Goal: Share content: Share content

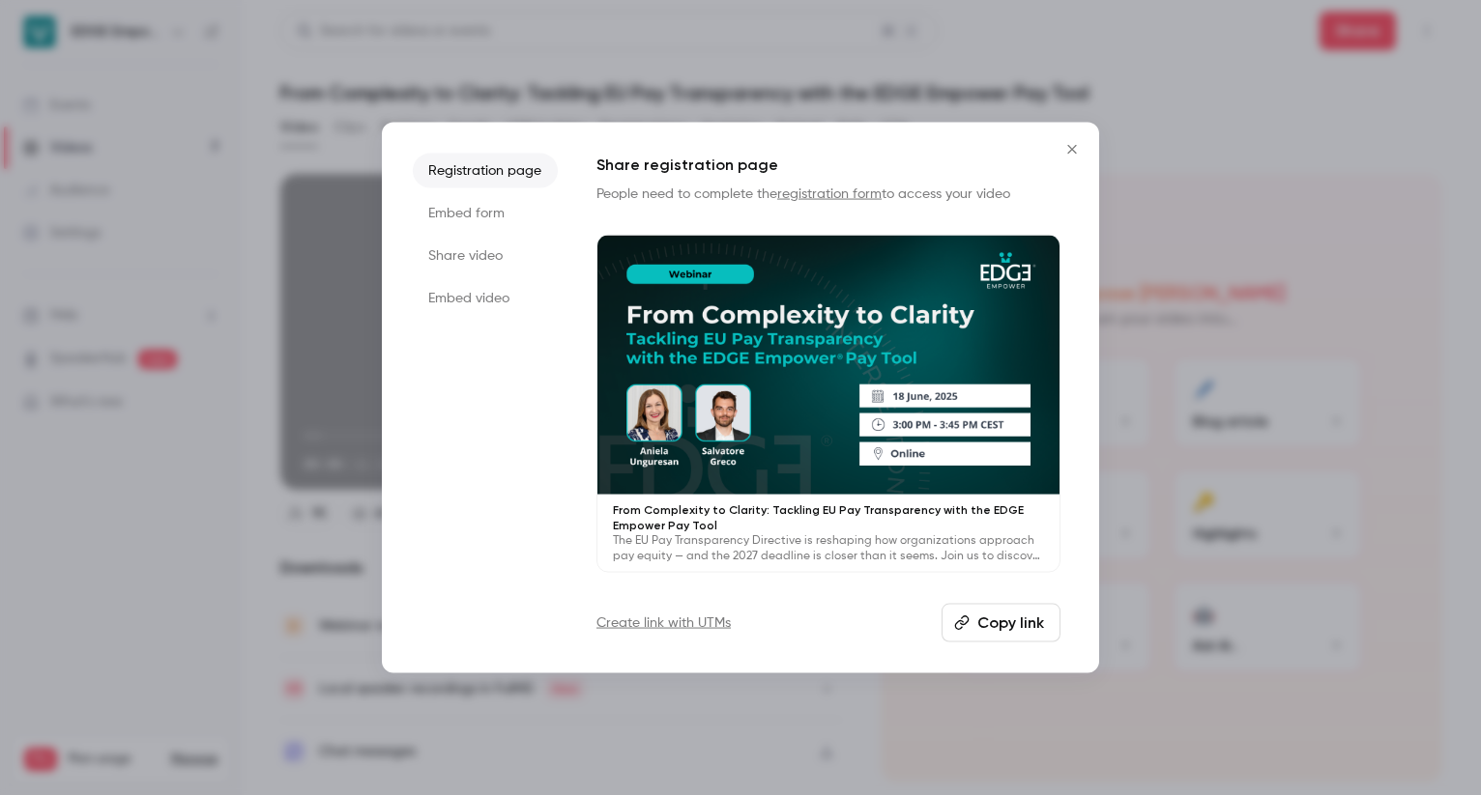
click at [1073, 150] on icon "Close" at bounding box center [1071, 148] width 9 height 9
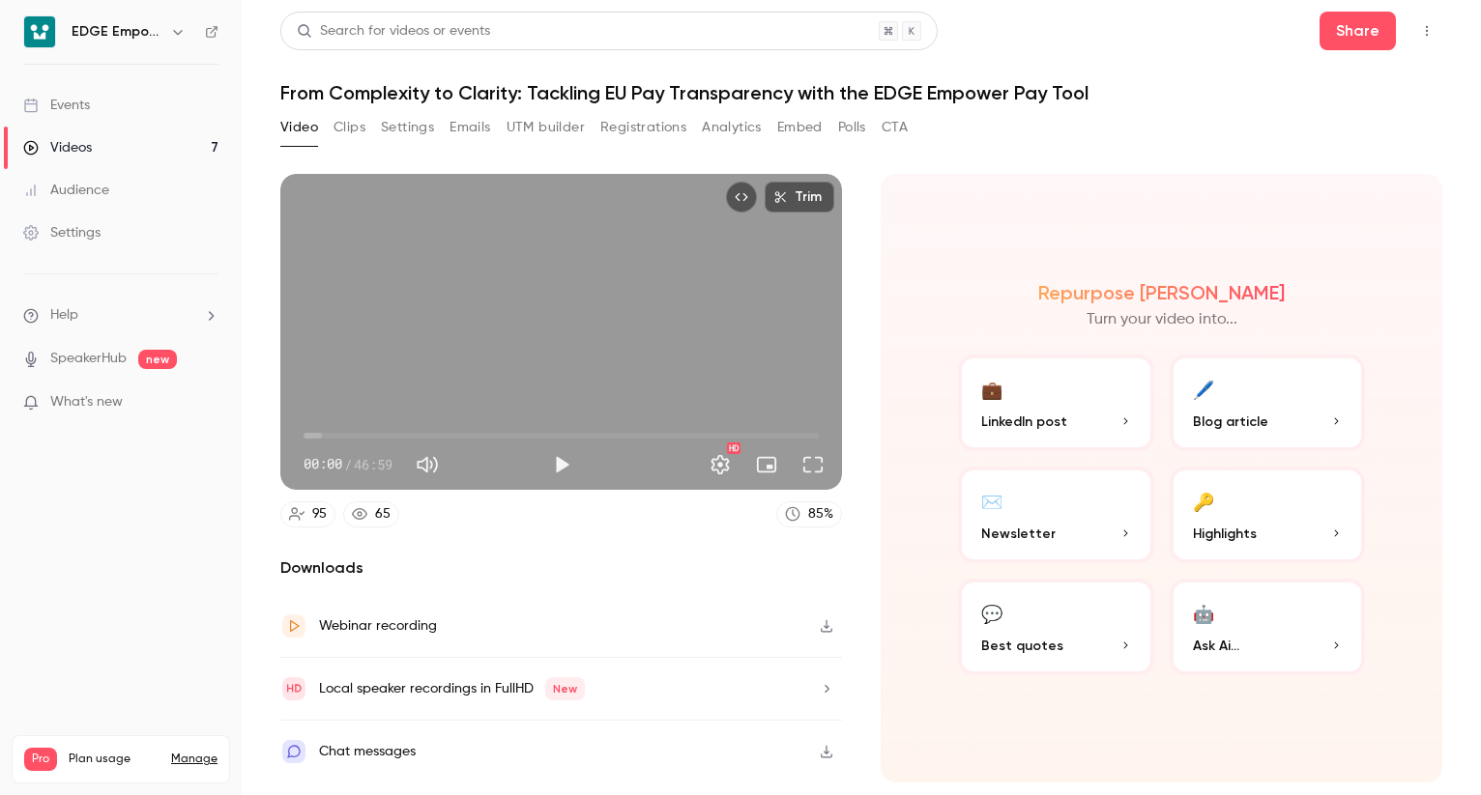
click at [148, 154] on link "Videos 7" at bounding box center [121, 148] width 242 height 43
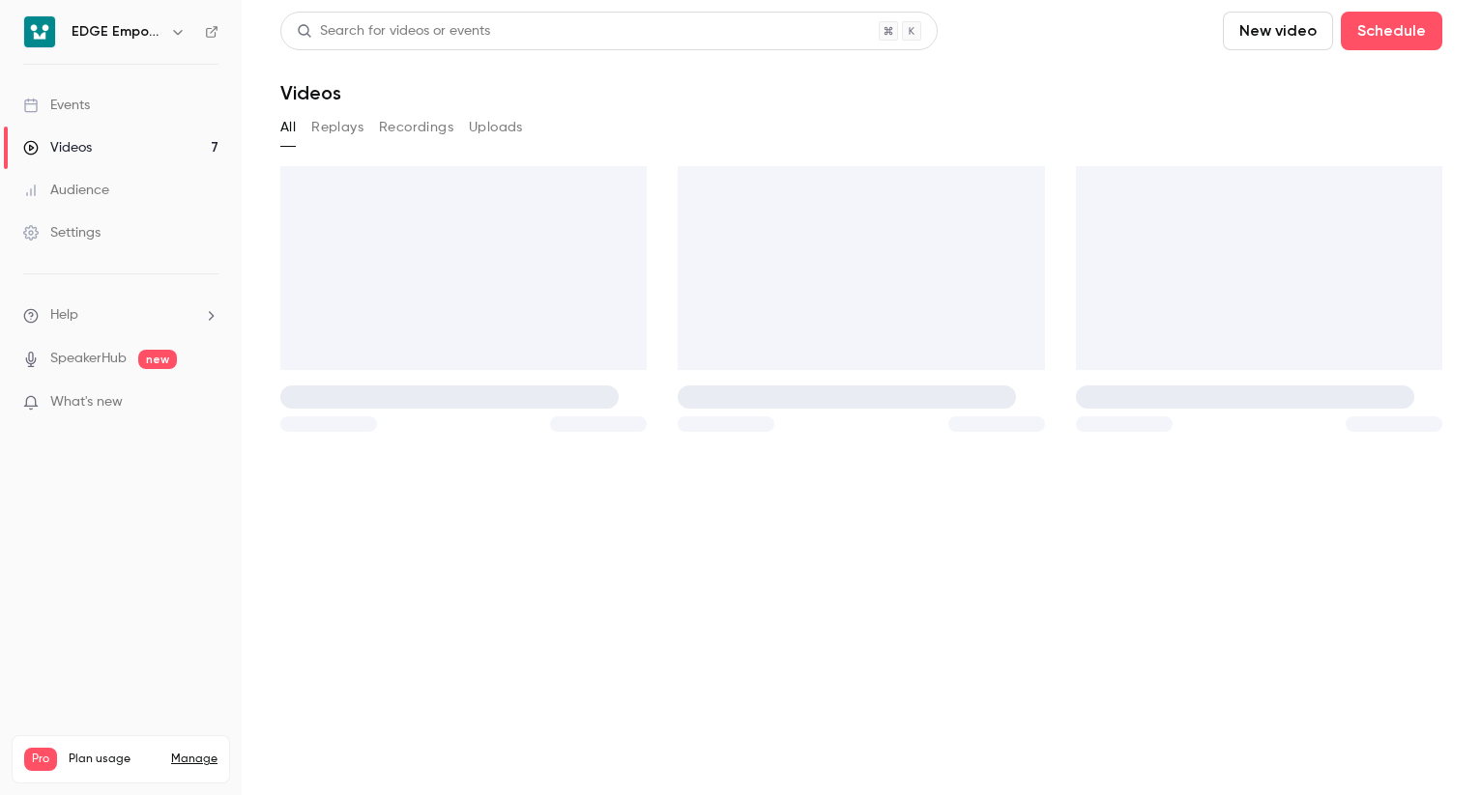
click at [170, 143] on link "Videos 7" at bounding box center [121, 148] width 242 height 43
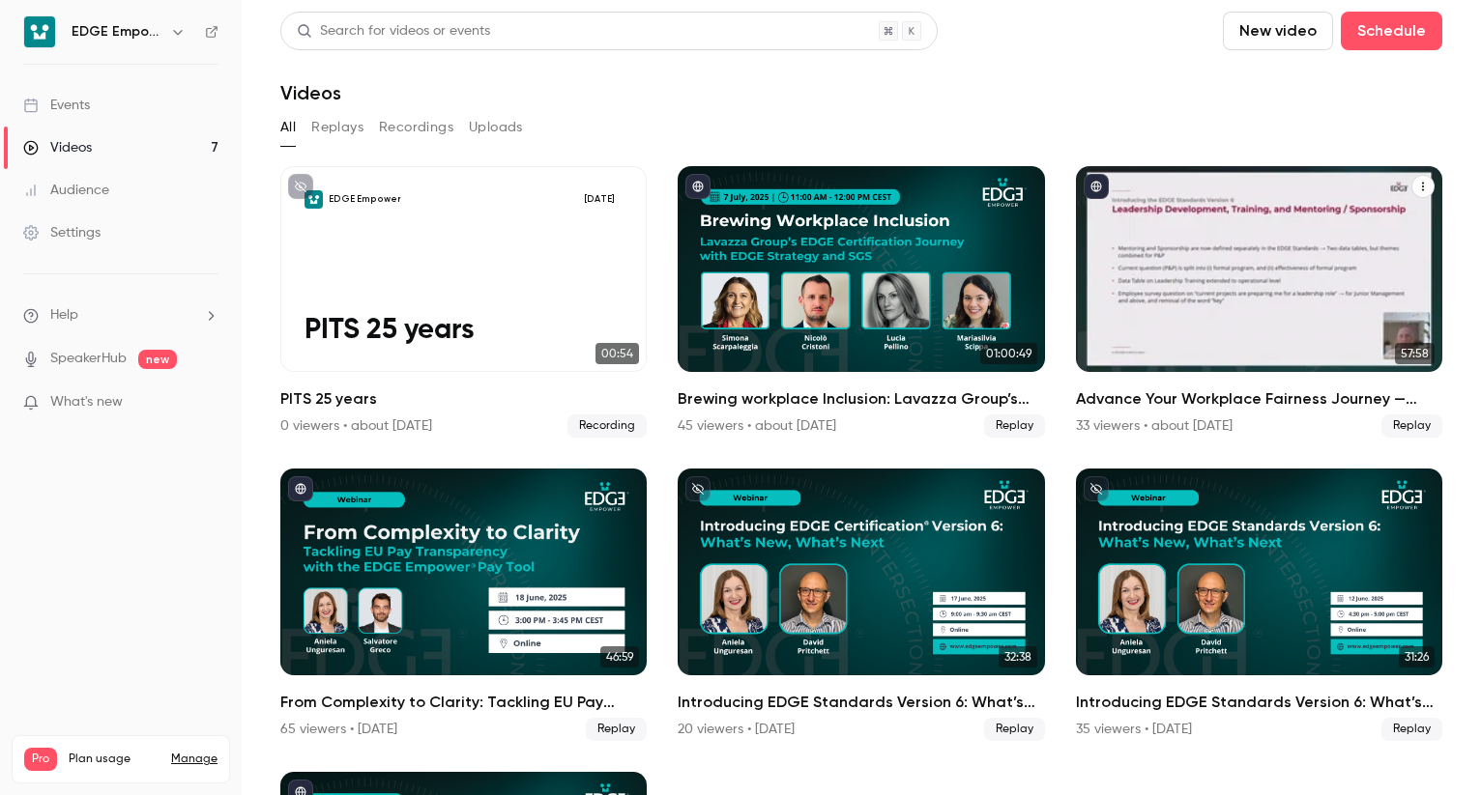
click at [1167, 376] on link "57:58 Advance Your Workplace Fairness Journey — Legally, Ethically, and Meritoc…" at bounding box center [1259, 302] width 366 height 272
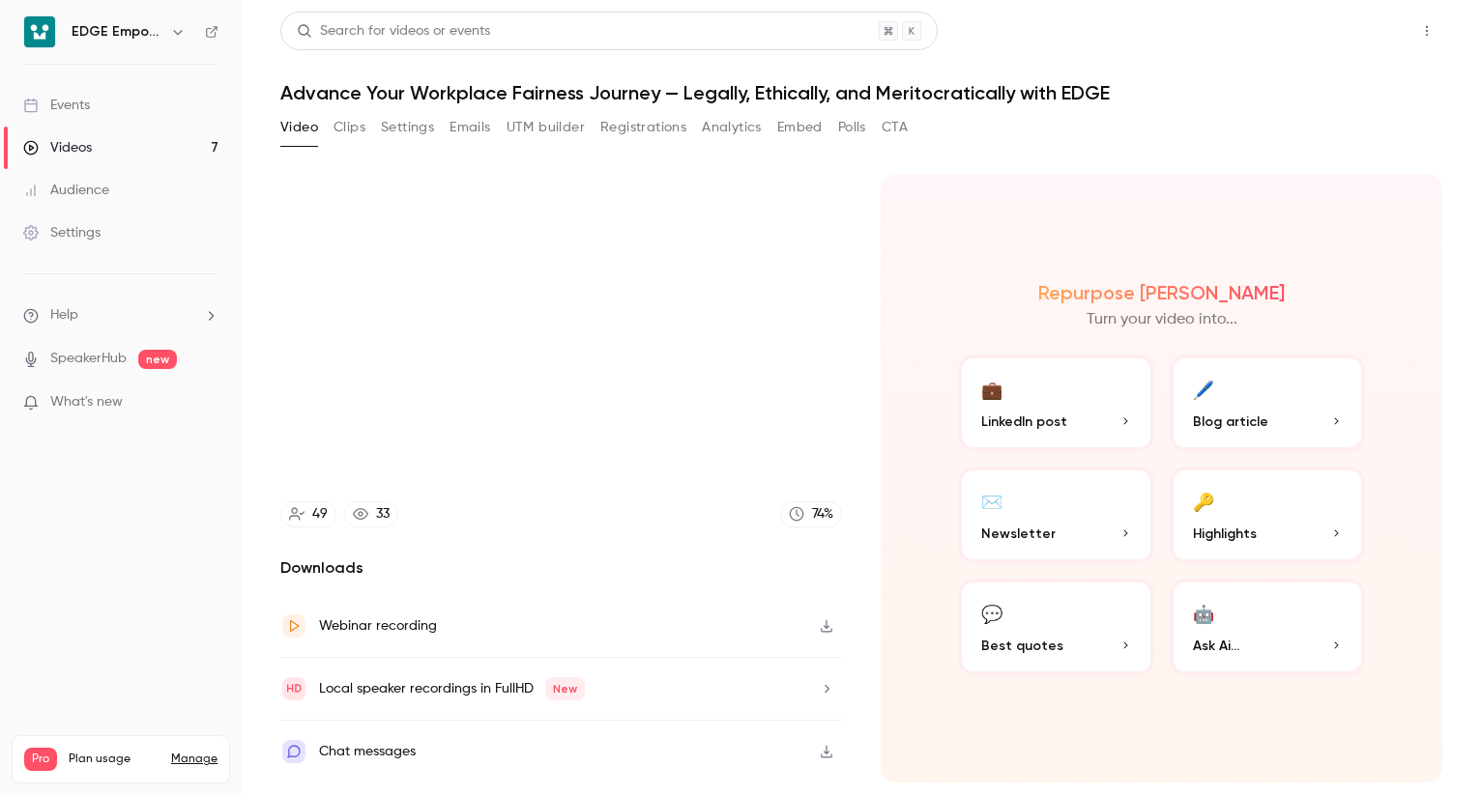
click at [1339, 43] on button "Share" at bounding box center [1357, 31] width 76 height 39
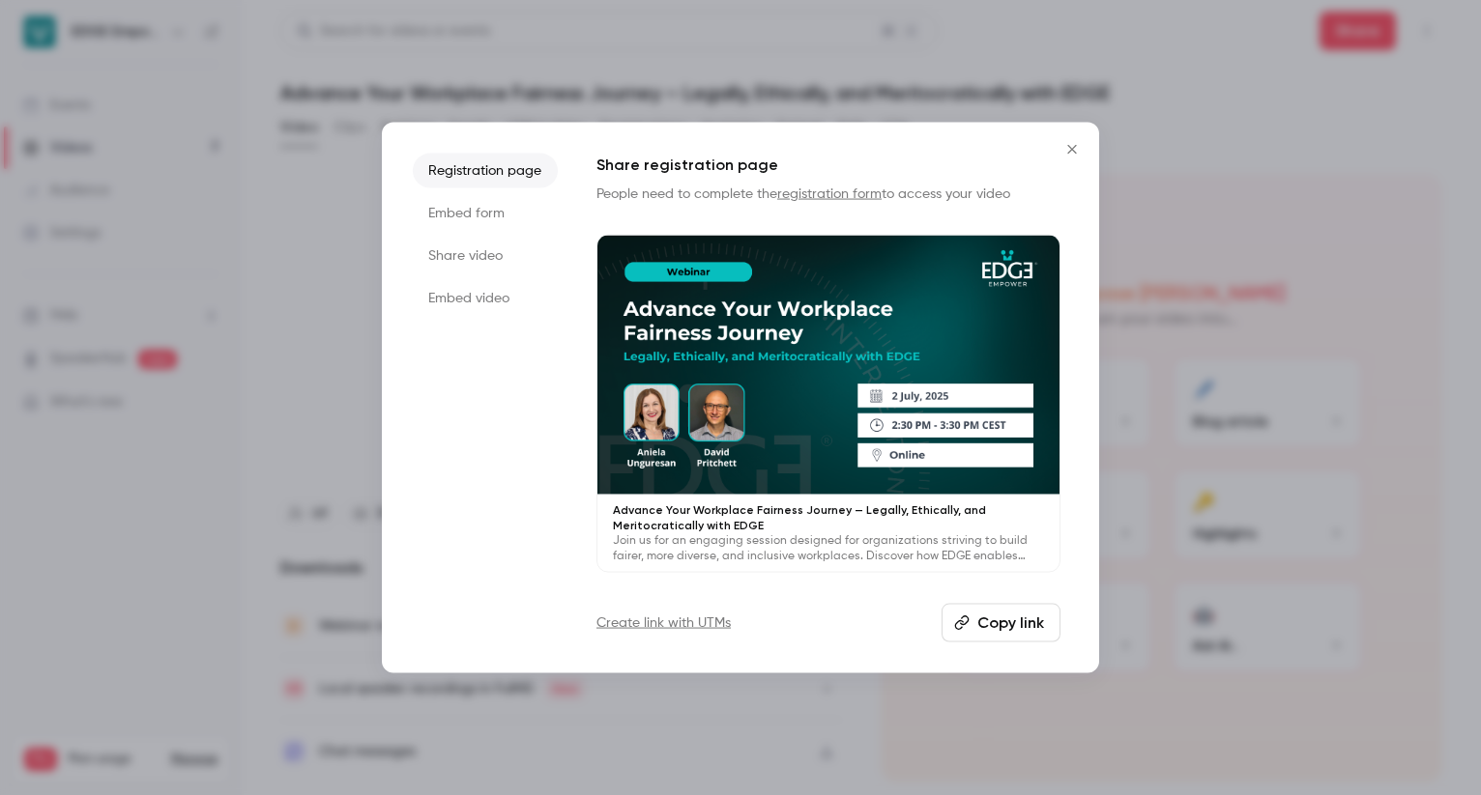
click at [1046, 622] on button "Copy link" at bounding box center [1000, 623] width 119 height 39
